Goal: Navigation & Orientation: Find specific page/section

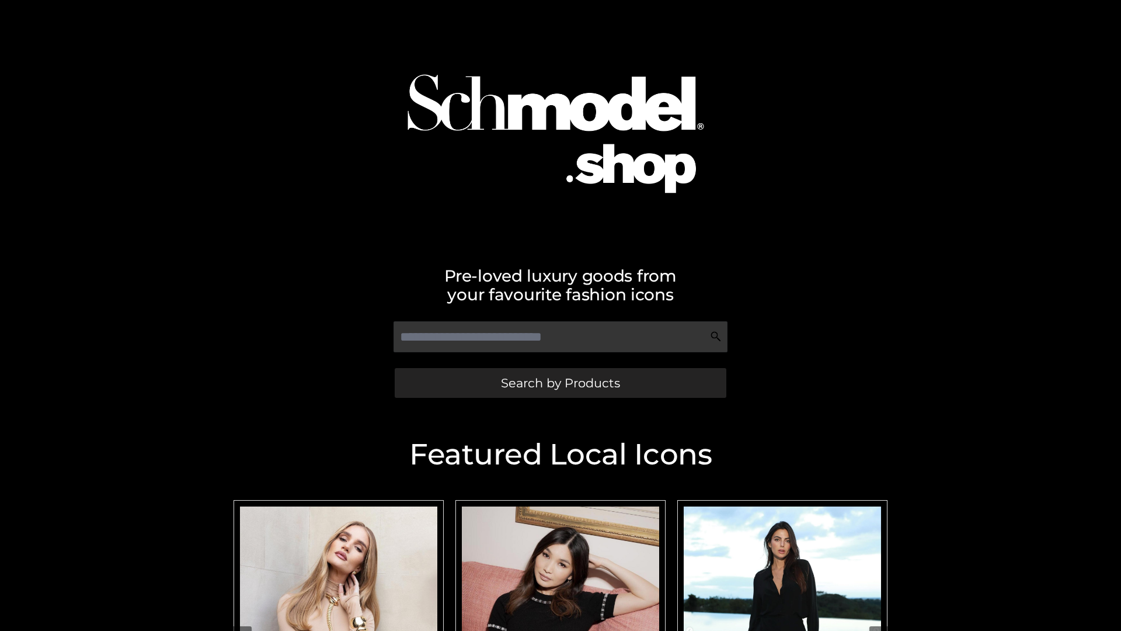
click at [560, 383] on span "Search by Products" at bounding box center [560, 383] width 119 height 12
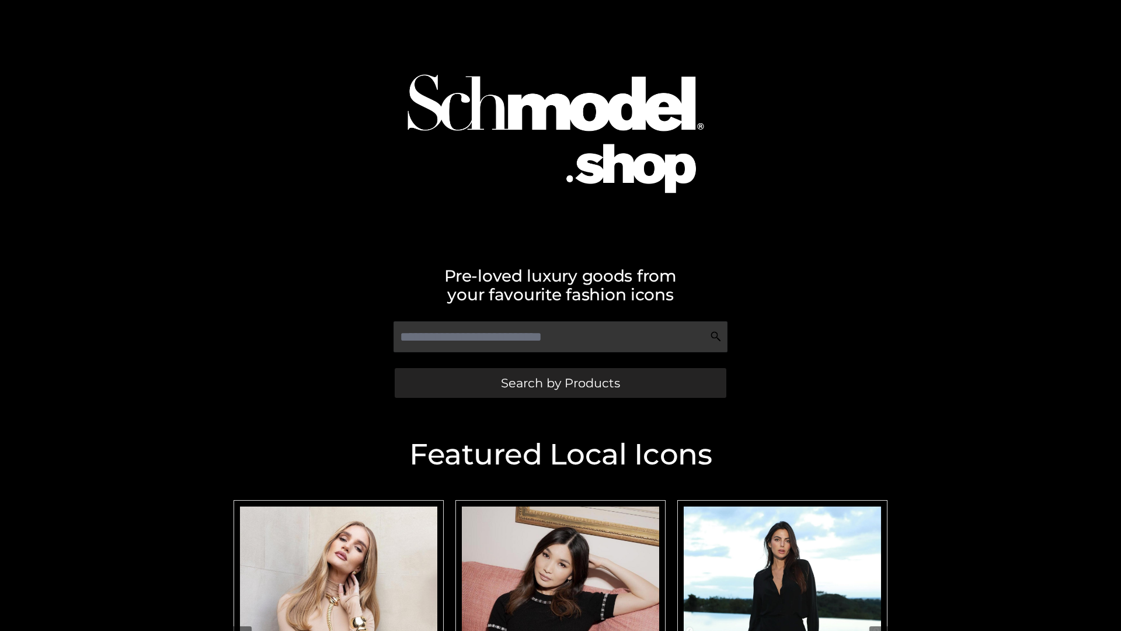
click at [560, 383] on span "Search by Products" at bounding box center [560, 383] width 119 height 12
